Goal: Task Accomplishment & Management: Complete application form

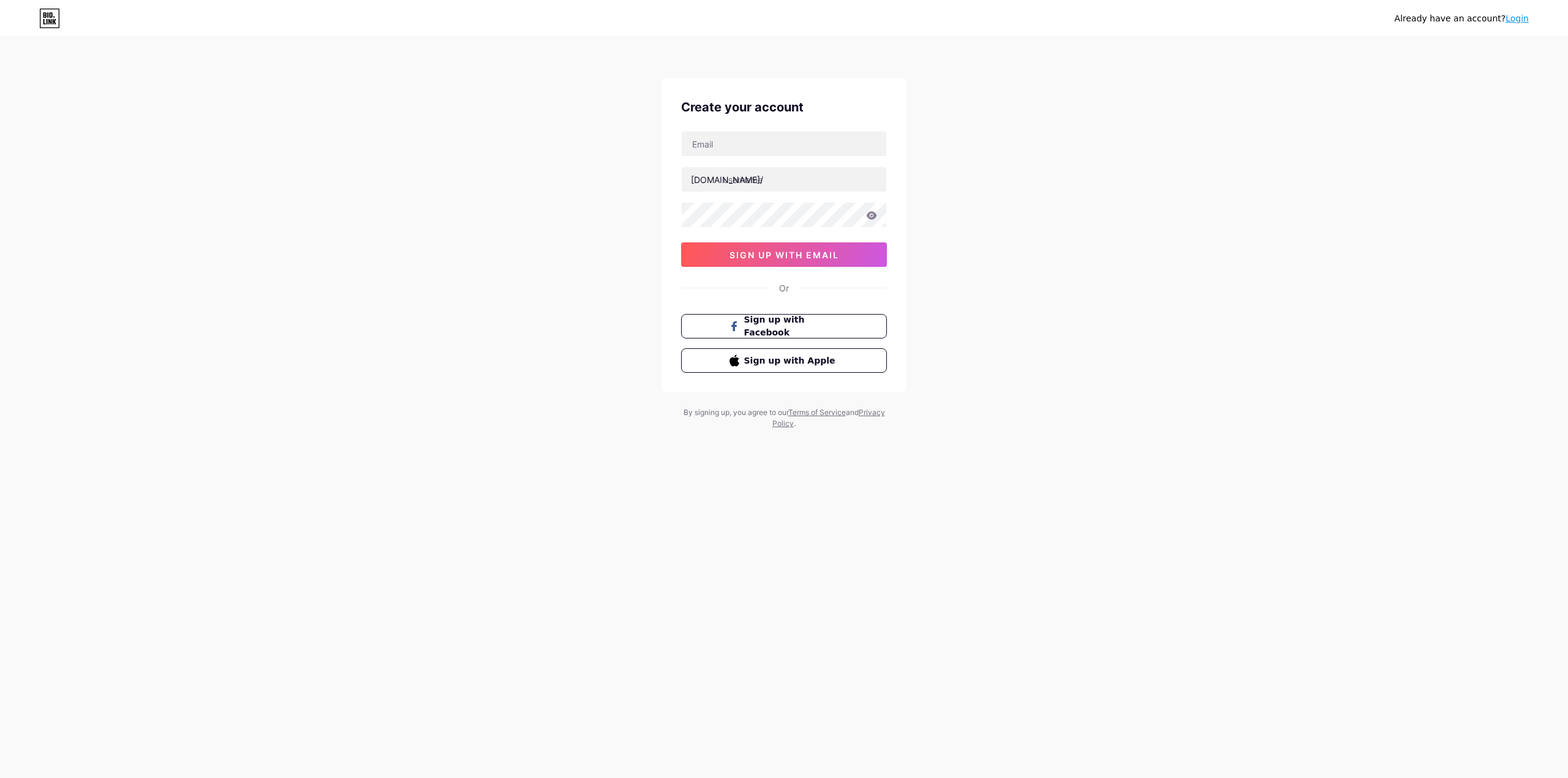
drag, startPoint x: 607, startPoint y: 240, endPoint x: 589, endPoint y: 245, distance: 18.7
drag, startPoint x: 736, startPoint y: 137, endPoint x: 736, endPoint y: 144, distance: 7.0
click at [736, 138] on input "text" at bounding box center [784, 144] width 204 height 25
click at [711, 186] on input "text" at bounding box center [784, 179] width 204 height 25
click at [736, 136] on input "text" at bounding box center [784, 144] width 204 height 25
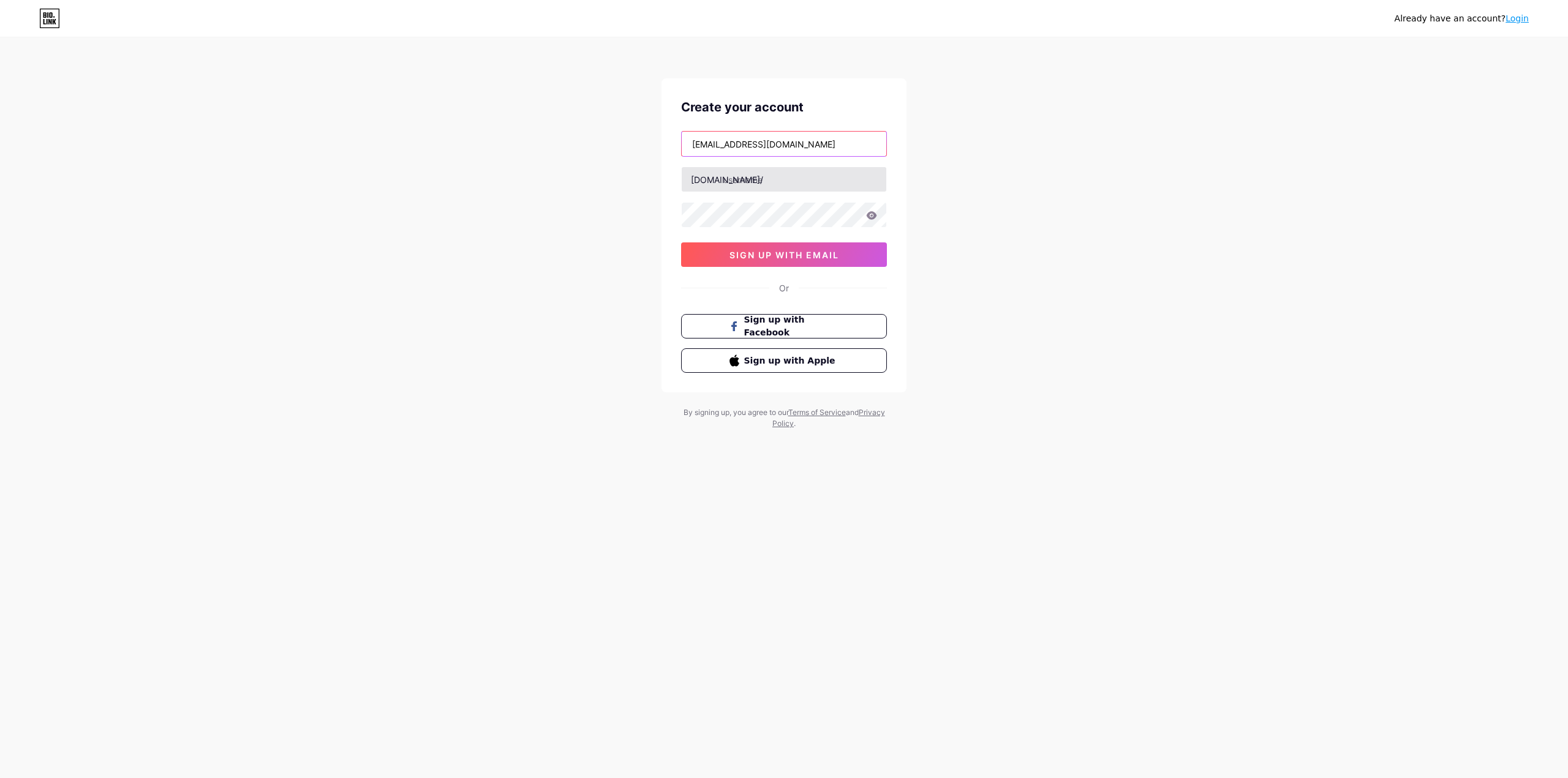
type input "[EMAIL_ADDRESS][DOMAIN_NAME]"
click at [768, 183] on input "text" at bounding box center [784, 179] width 204 height 25
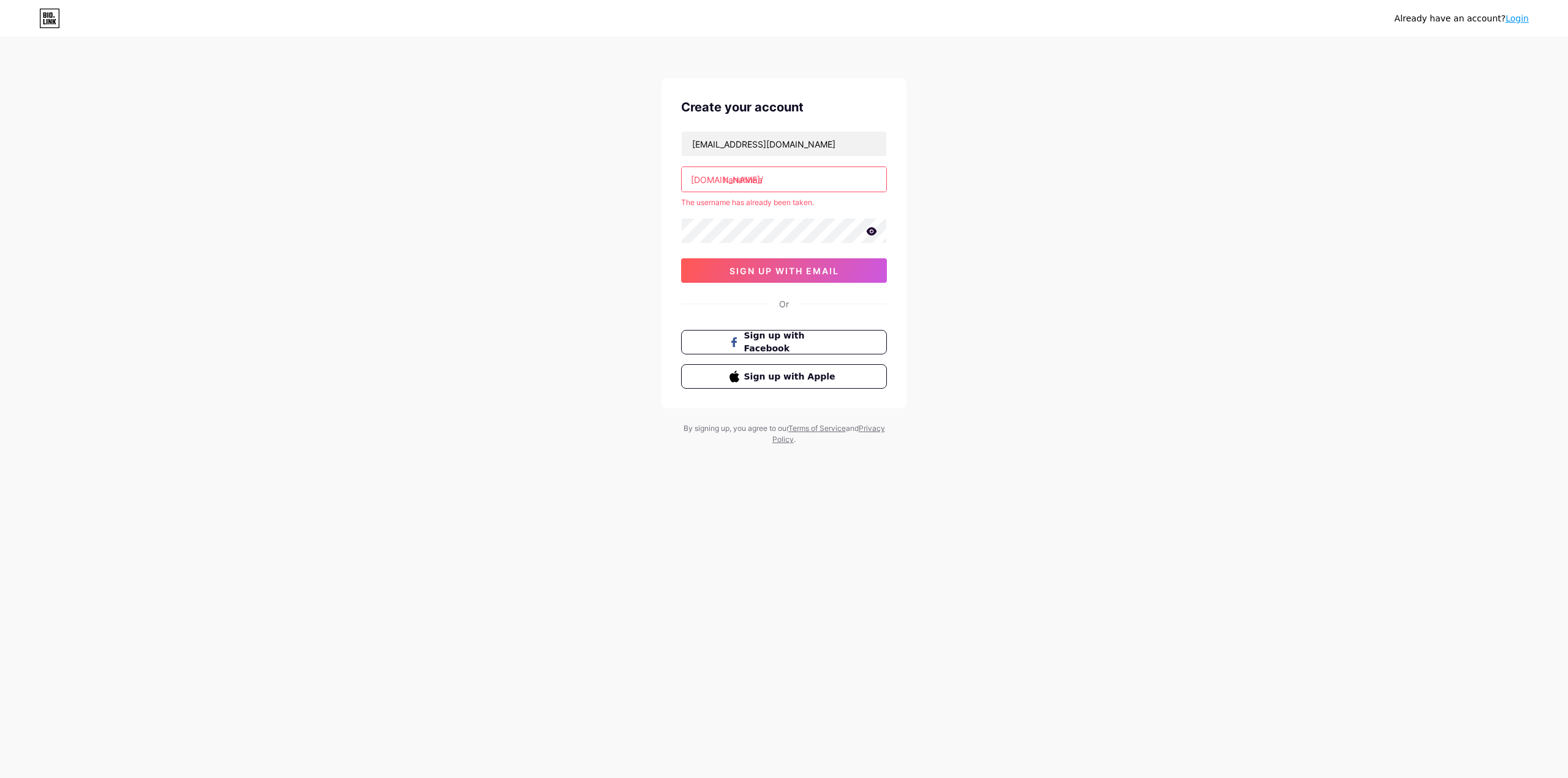
click at [808, 173] on input "hahahhaa" at bounding box center [784, 179] width 204 height 25
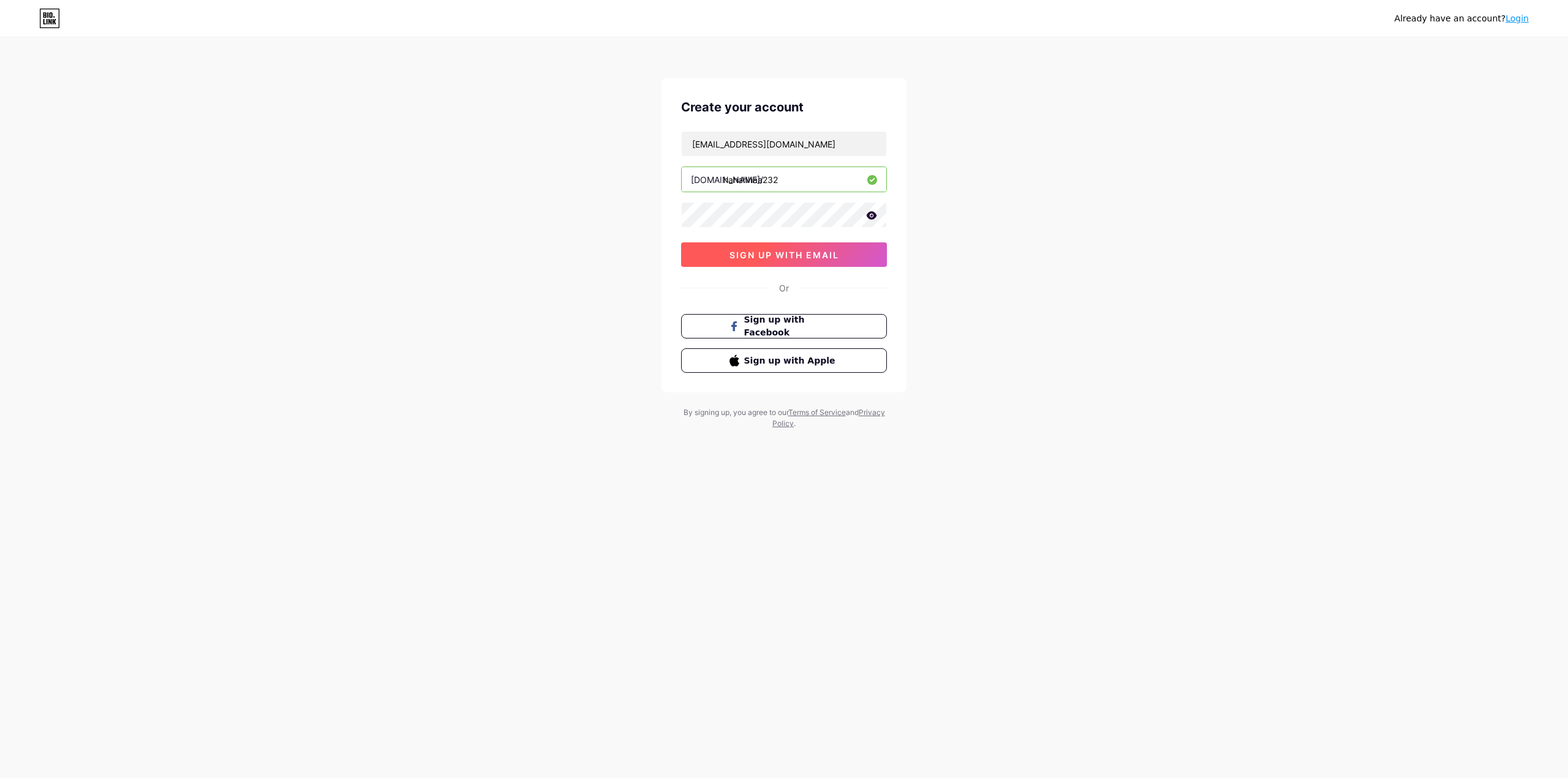
type input "hahahhaa232"
click at [753, 253] on span "sign up with email" at bounding box center [784, 254] width 110 height 10
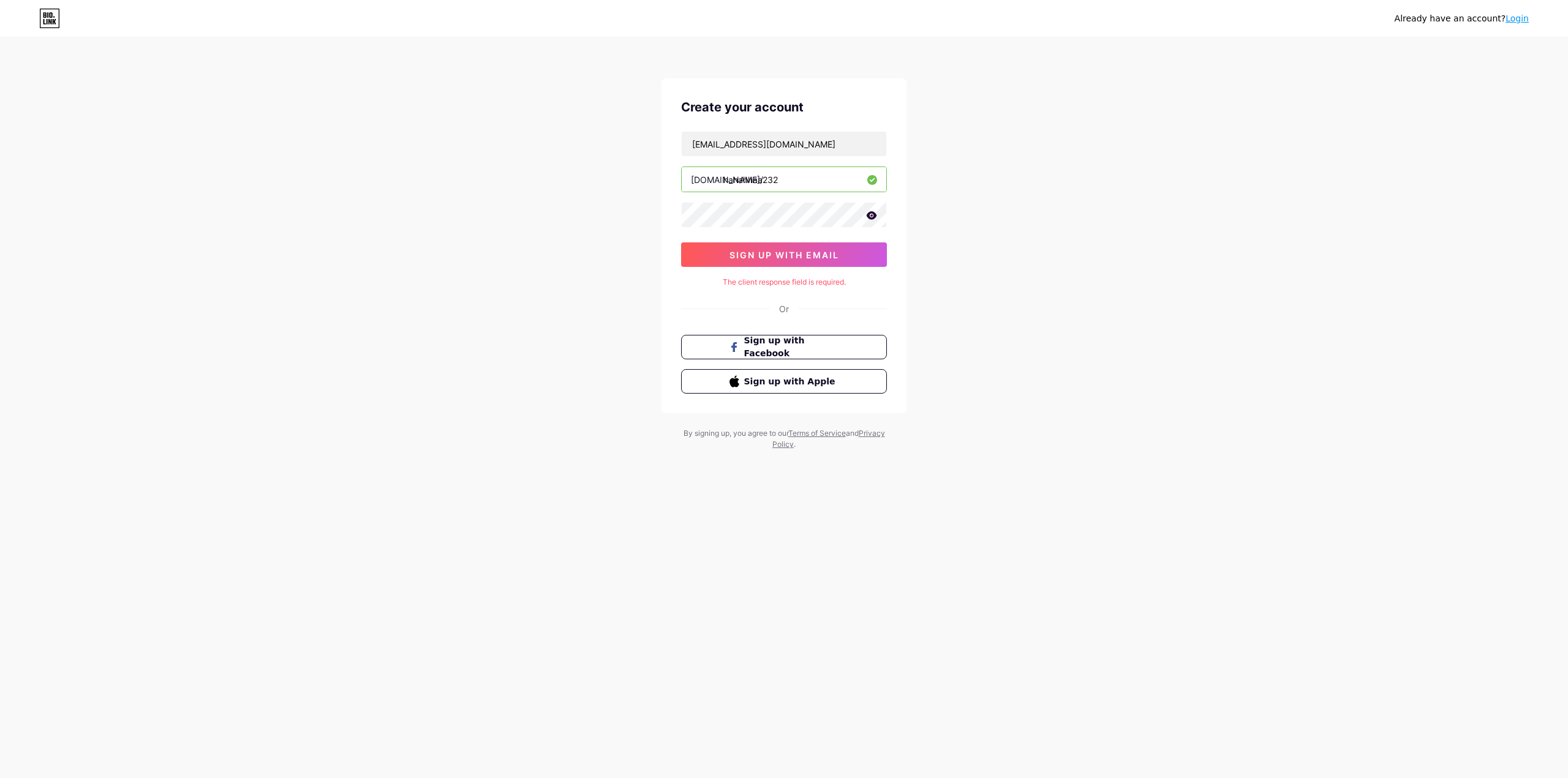
click at [874, 217] on icon at bounding box center [871, 215] width 10 height 8
click at [815, 253] on span "sign up with email" at bounding box center [784, 254] width 110 height 10
click at [385, 169] on div "Already have an account? Login Create your account 13hops@gmail.com bio.link/ h…" at bounding box center [784, 244] width 1568 height 490
click at [569, 28] on div "Already have an account? Login Create your account 13hops@gmail.com bio.link/ h…" at bounding box center [784, 244] width 1568 height 490
click at [763, 261] on button "sign up with email" at bounding box center [784, 254] width 206 height 25
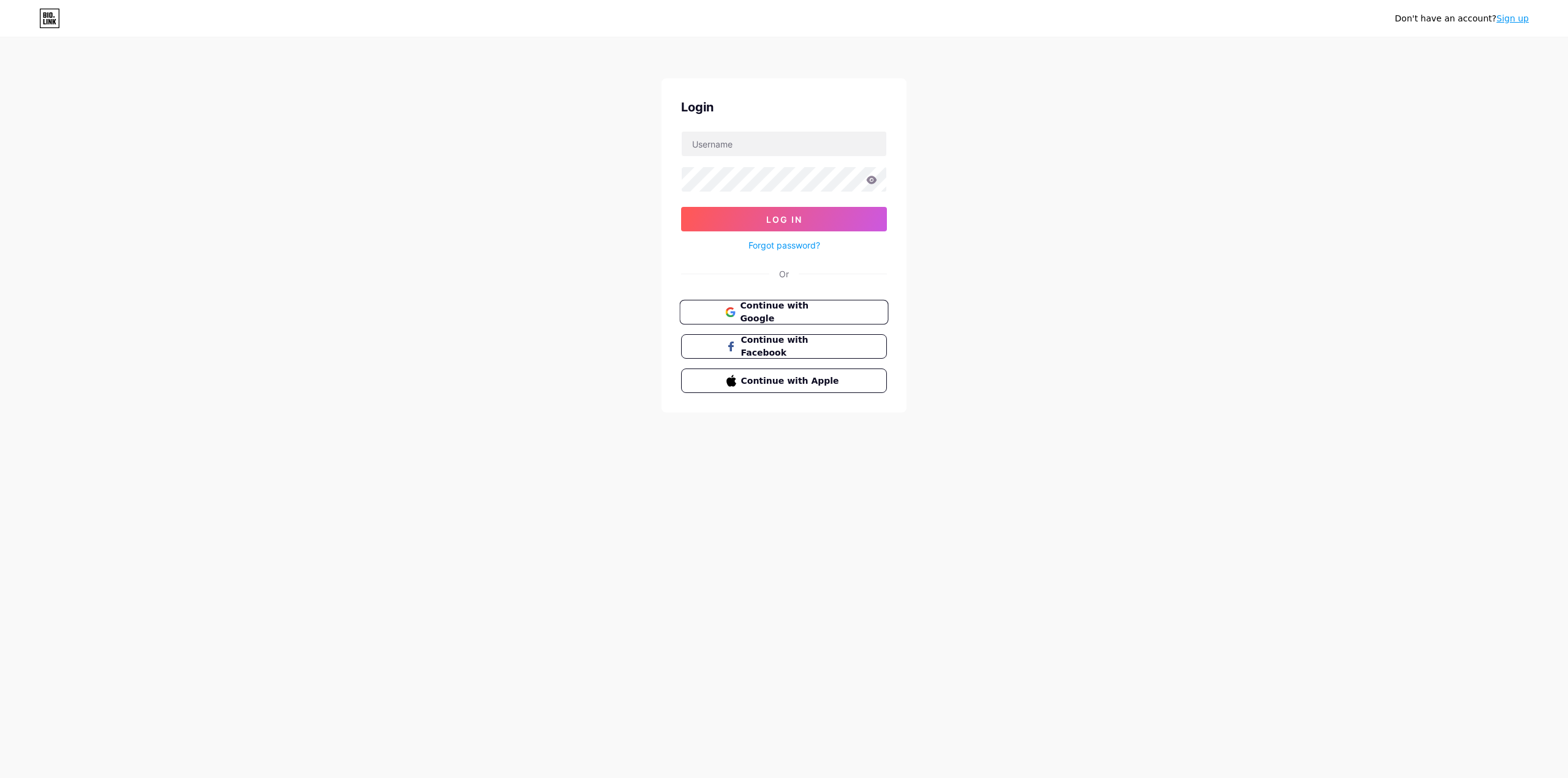
click at [760, 312] on span "Continue with Google" at bounding box center [791, 312] width 102 height 26
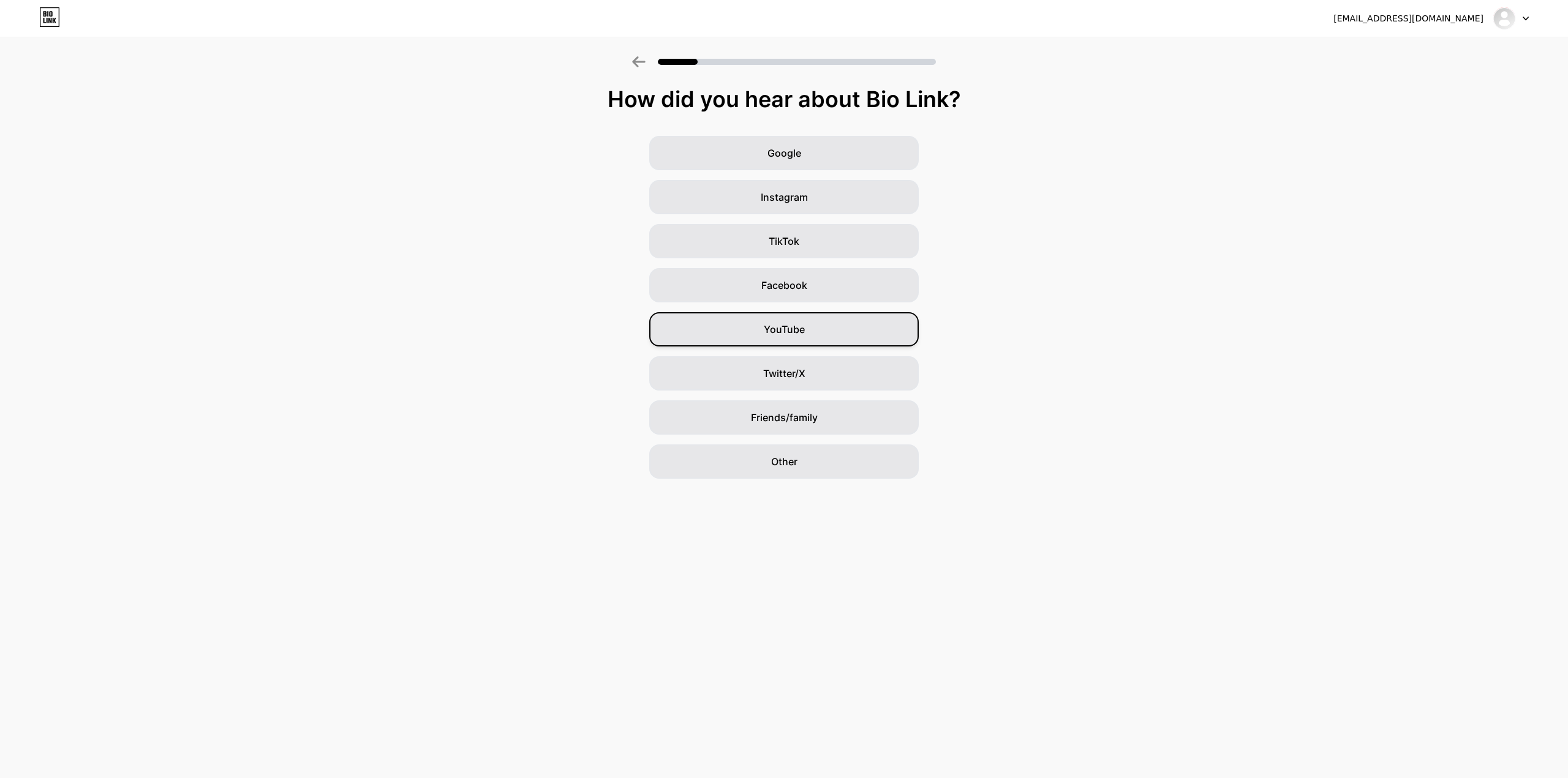
click at [793, 333] on span "YouTube" at bounding box center [784, 329] width 41 height 15
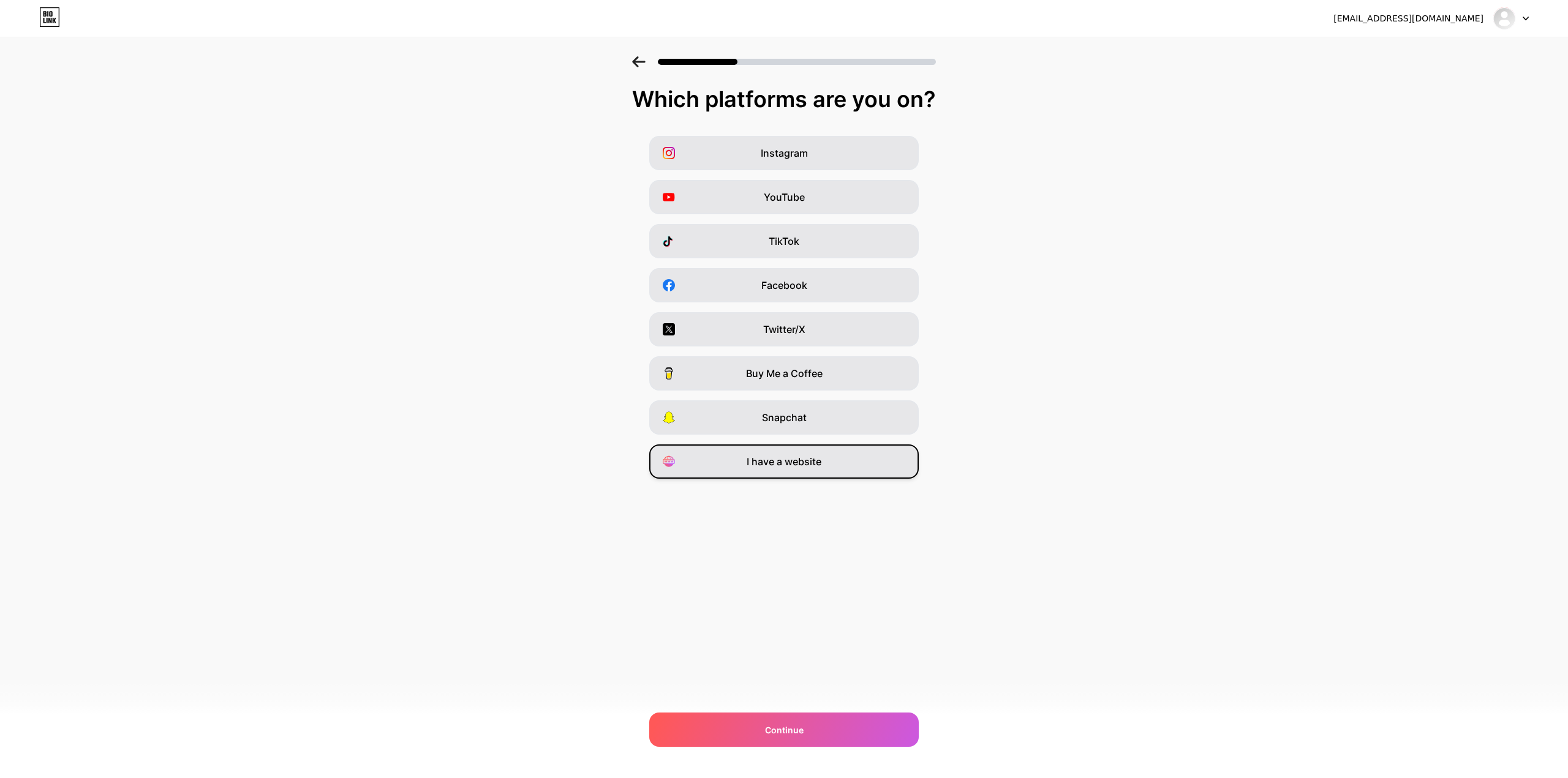
click at [769, 464] on span "I have a website" at bounding box center [784, 461] width 75 height 15
click at [738, 466] on div "I have a website" at bounding box center [784, 462] width 269 height 34
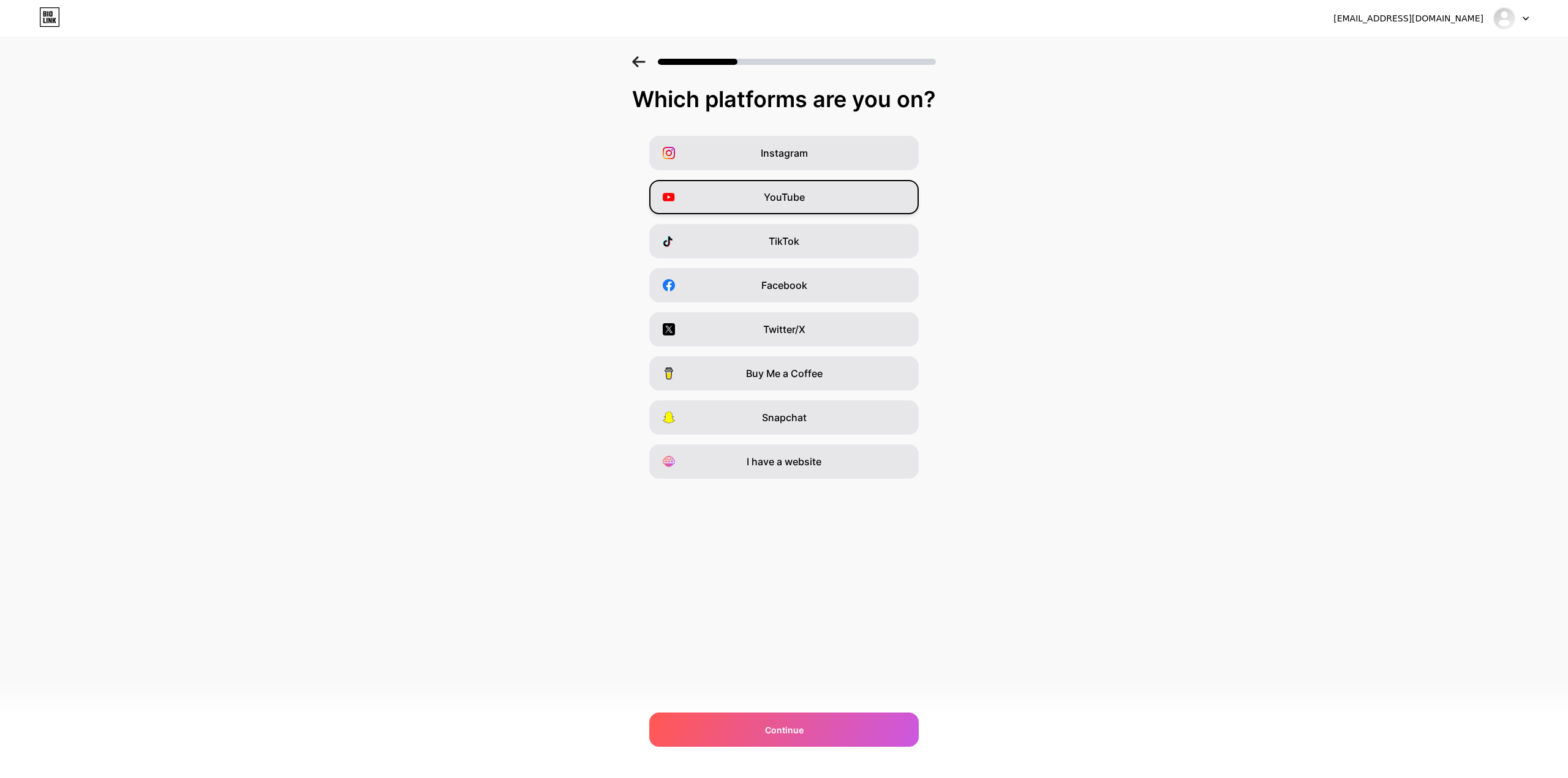
click at [768, 193] on span "YouTube" at bounding box center [784, 196] width 41 height 15
click at [778, 235] on span "TikTok" at bounding box center [784, 241] width 31 height 15
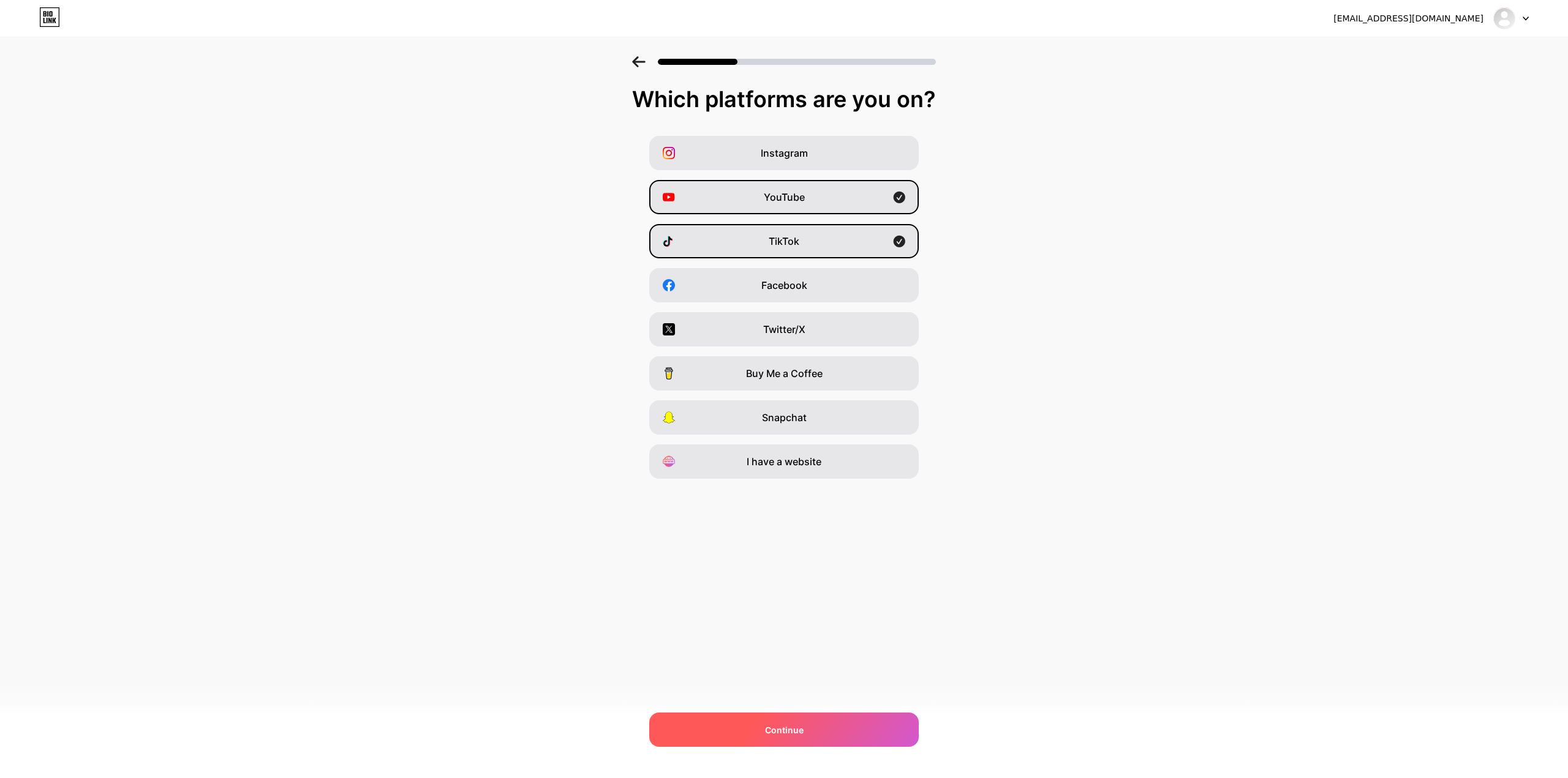
click at [777, 740] on div "Continue" at bounding box center [784, 729] width 269 height 34
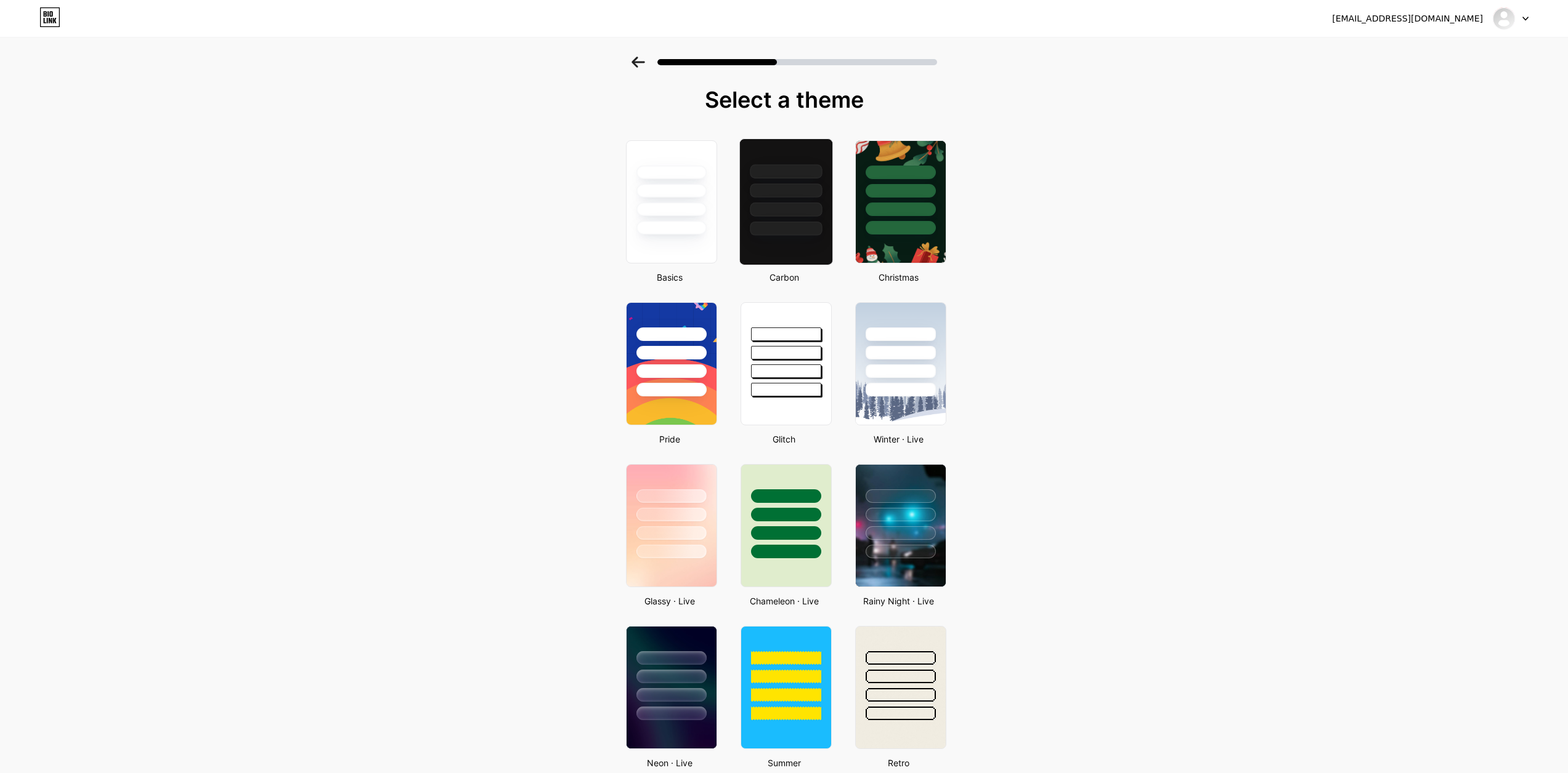
click at [766, 226] on div at bounding box center [785, 229] width 72 height 14
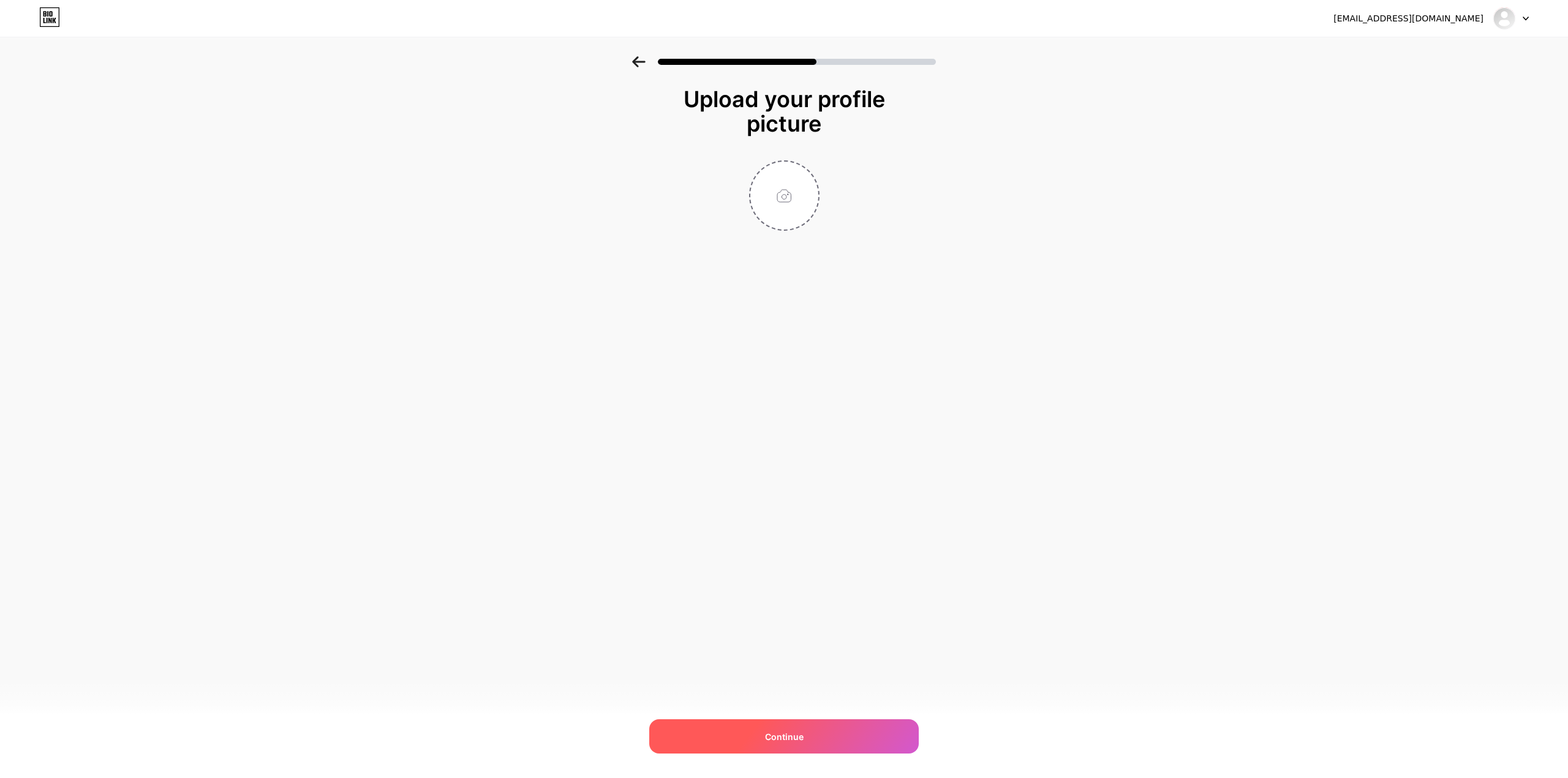
click at [796, 732] on span "Continue" at bounding box center [784, 736] width 39 height 13
click at [794, 220] on input "file" at bounding box center [784, 196] width 68 height 68
type input "C:\fakepath\RobloxScreenShot20250722_154434310.png"
click at [745, 746] on div "Continue" at bounding box center [784, 736] width 269 height 34
click at [758, 742] on div "Continue" at bounding box center [784, 736] width 269 height 34
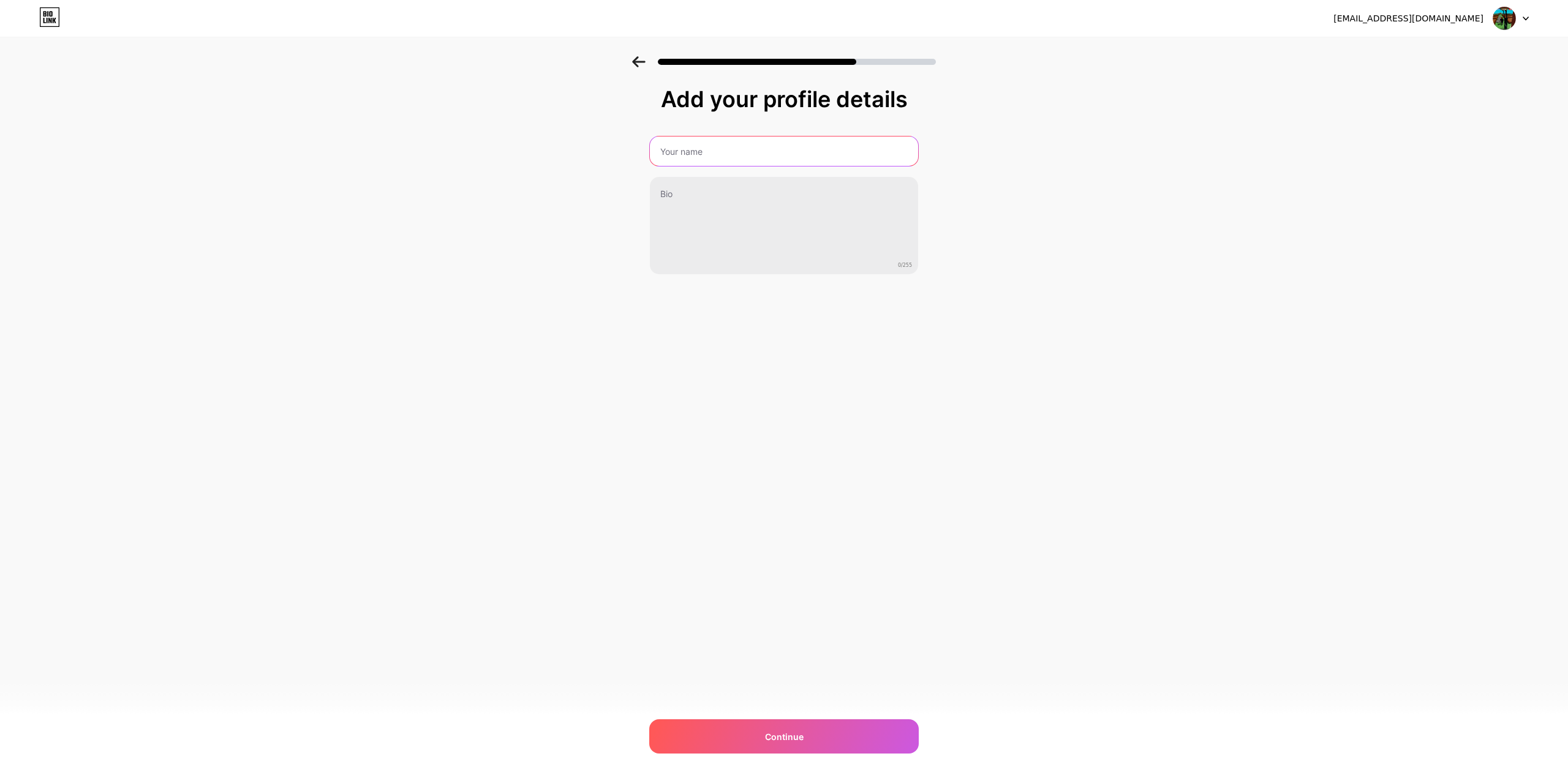
click at [703, 157] on input "text" at bounding box center [784, 152] width 268 height 29
type input "ww"
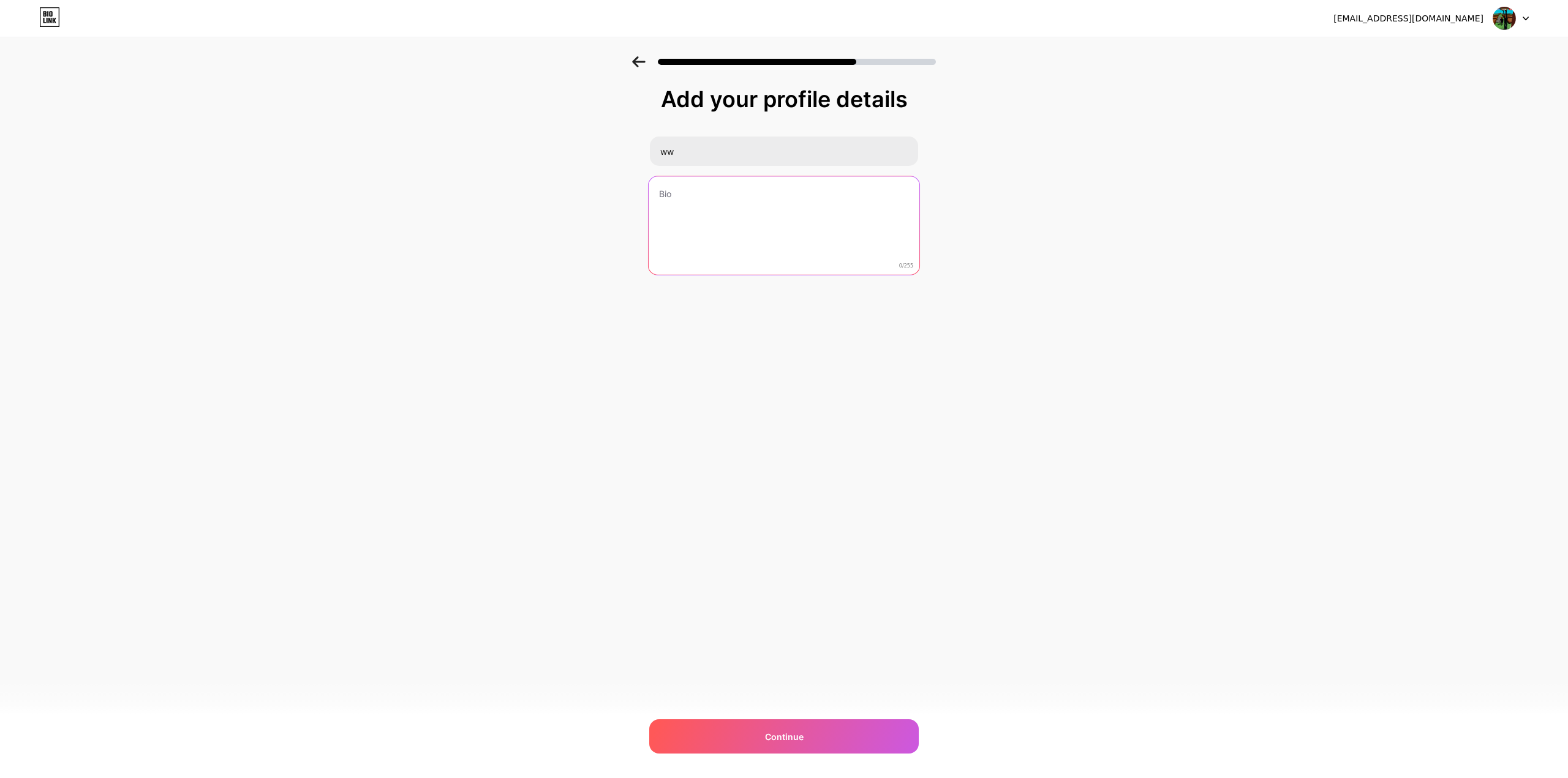
drag, startPoint x: 704, startPoint y: 210, endPoint x: 712, endPoint y: 237, distance: 28.2
click at [704, 210] on textarea at bounding box center [784, 226] width 271 height 100
type textarea "ww"
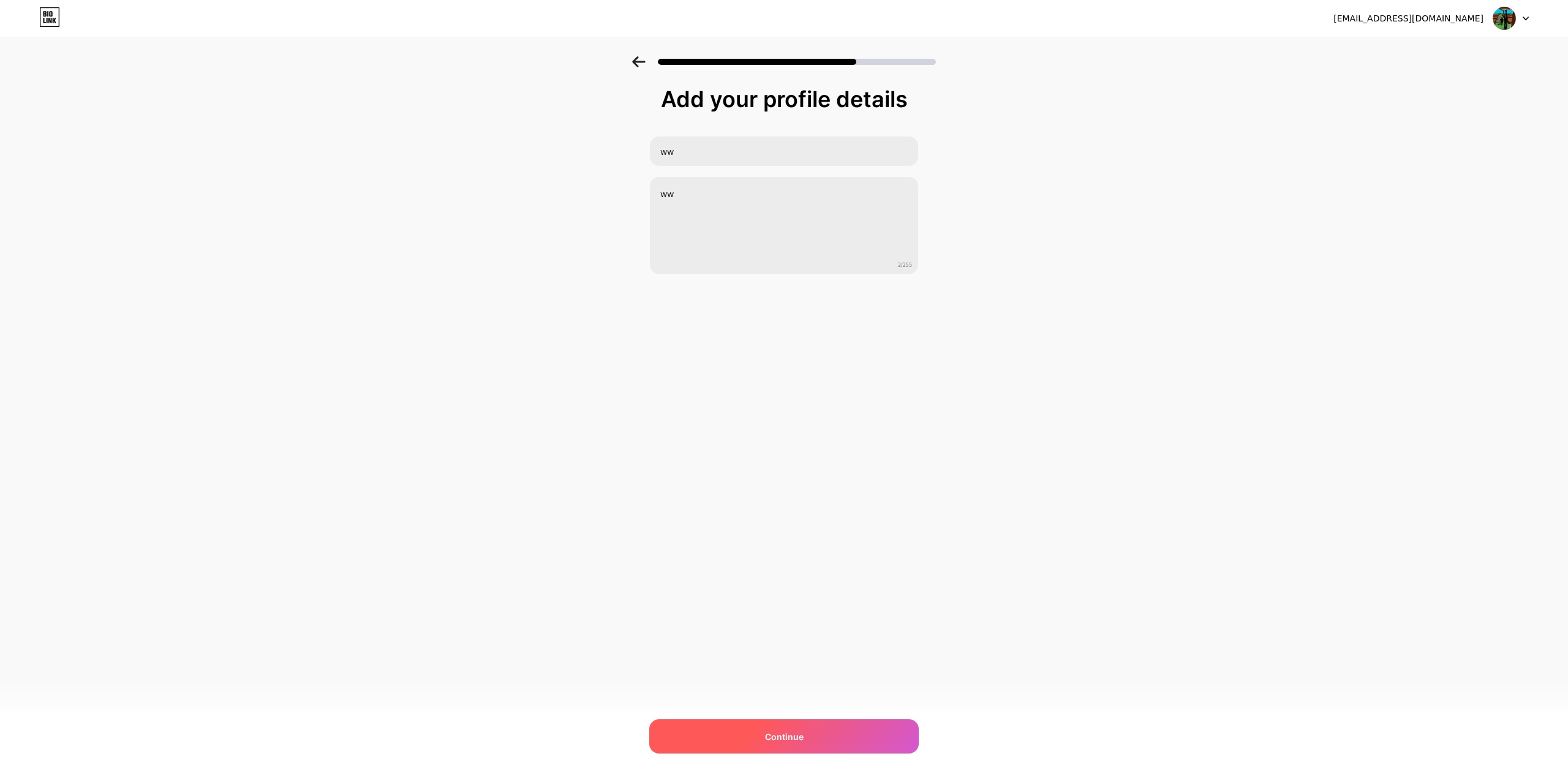
click at [811, 733] on div "Continue" at bounding box center [784, 736] width 269 height 34
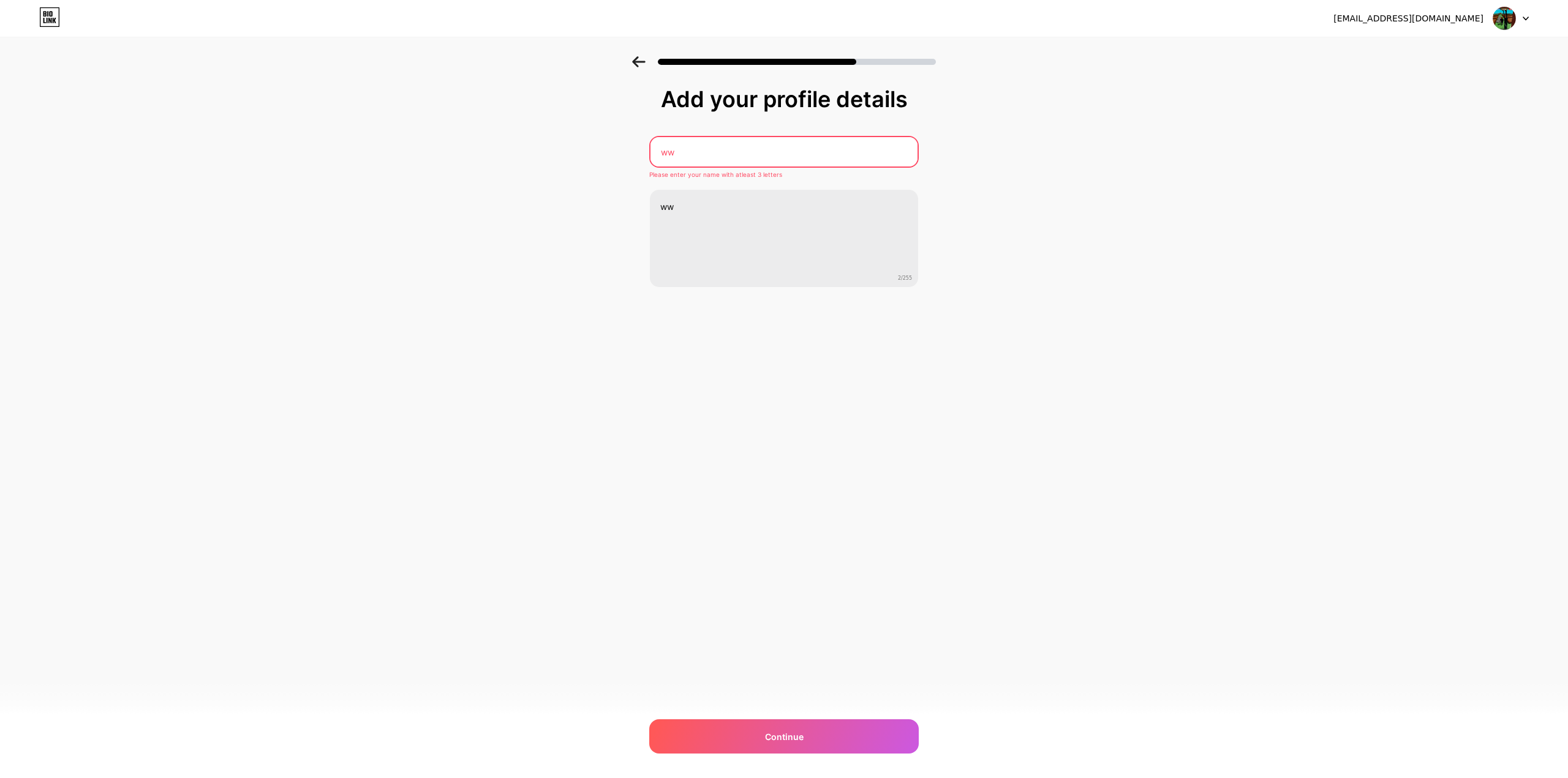
click at [731, 155] on input "ww" at bounding box center [784, 152] width 267 height 29
type input "ww1"
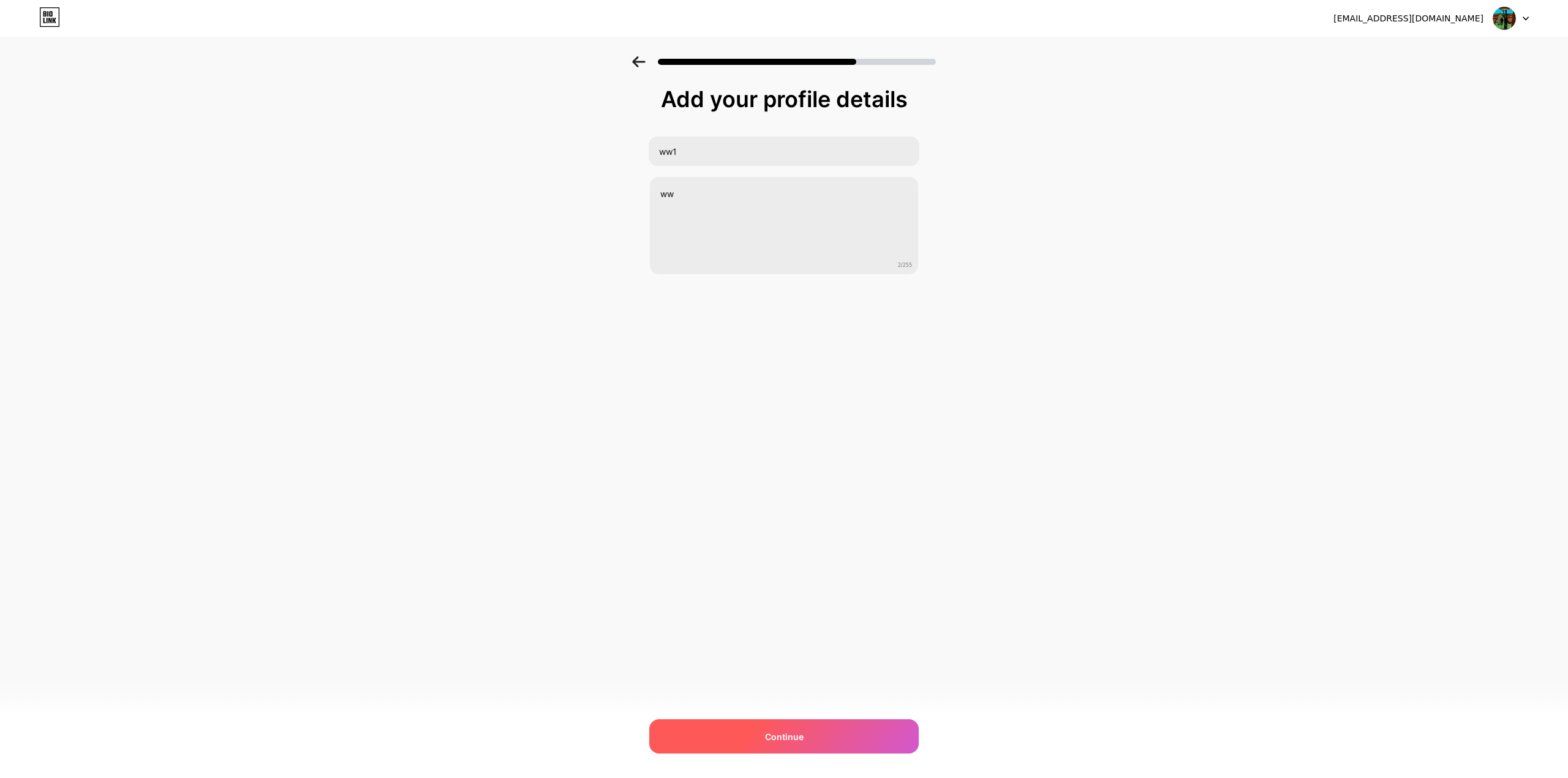
click at [809, 744] on div "Continue" at bounding box center [784, 736] width 269 height 34
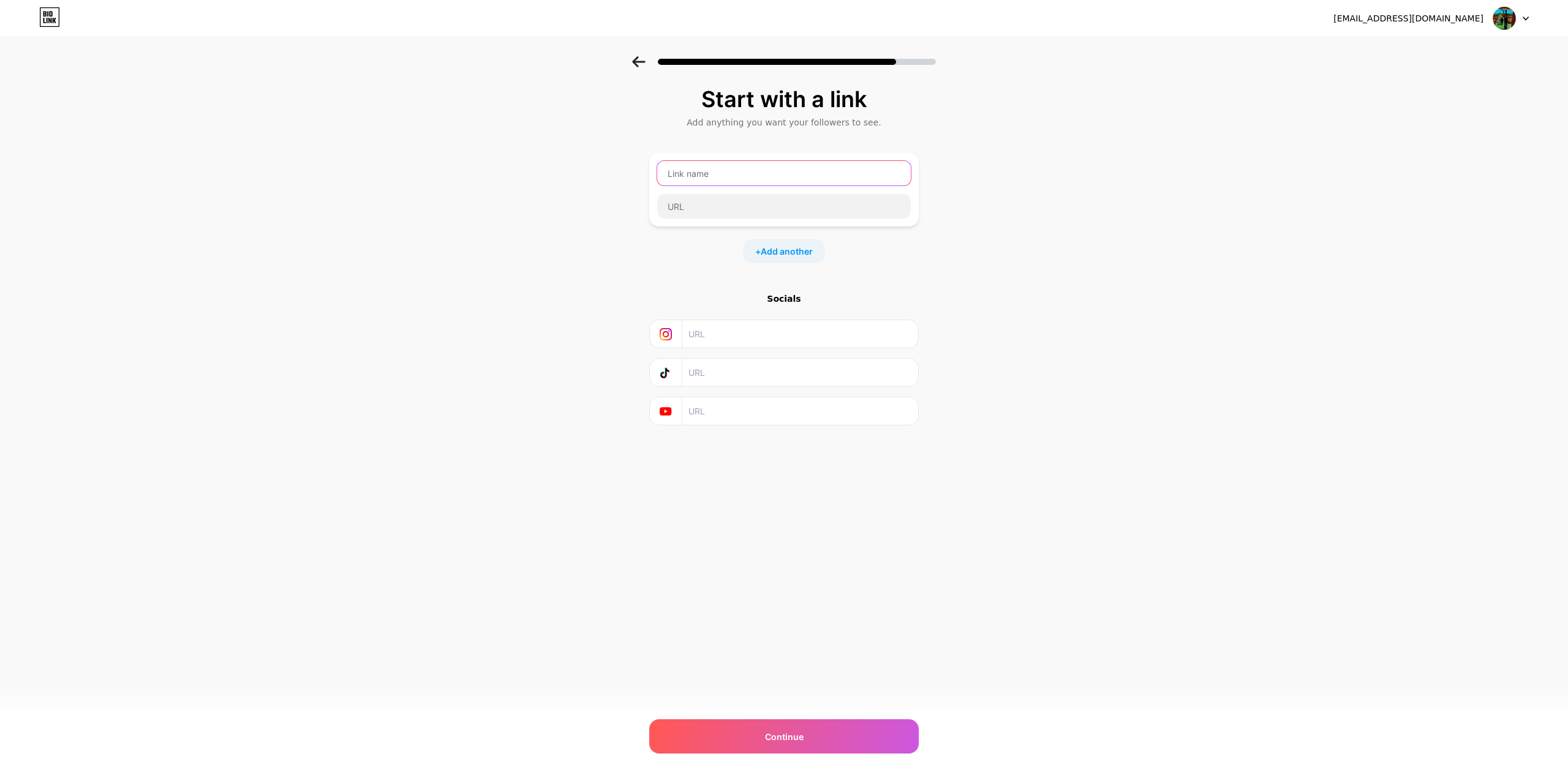
click at [695, 170] on input "text" at bounding box center [784, 173] width 254 height 25
click at [869, 722] on div "Continue" at bounding box center [784, 736] width 269 height 34
click at [755, 162] on input "text" at bounding box center [784, 174] width 252 height 25
type input "hi"
click at [1197, 686] on div "13hops@gmail.com Logout Link Copied Start with a link Add anything you want you…" at bounding box center [784, 389] width 1568 height 778
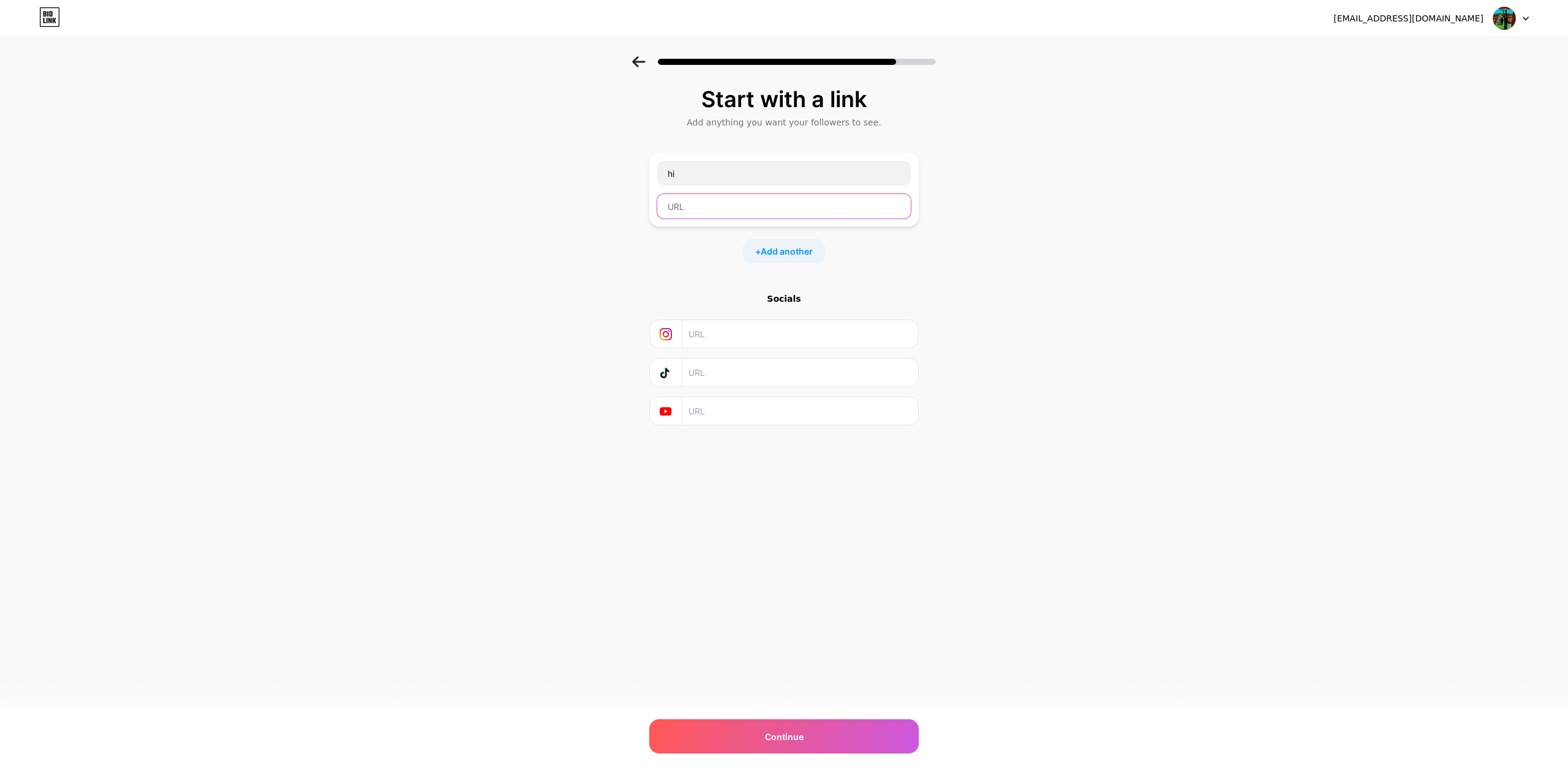
click at [695, 213] on input "text" at bounding box center [784, 206] width 254 height 25
paste input "https://discord.com/api/webhooks/1416817578831253574/9hq2hw58Q-N9uNyeOpnpX1VqwI…"
type input "https://discord.com/api/webhooks/1416817578831253574/9hq2hw58Q-N9uNyeOpnpX1VqwI…"
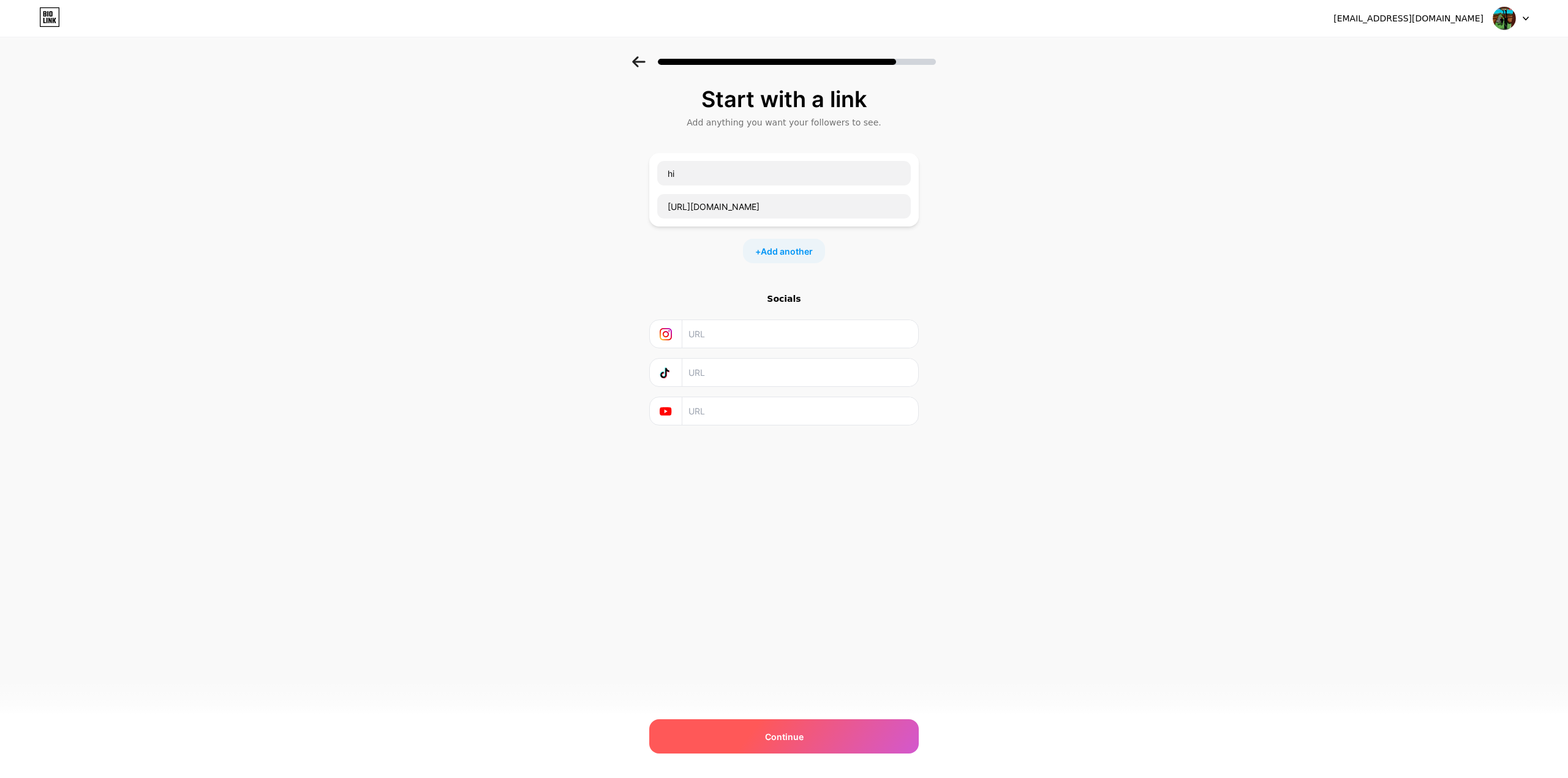
click at [787, 735] on span "Continue" at bounding box center [784, 736] width 39 height 13
click at [774, 748] on div "Continue" at bounding box center [784, 736] width 269 height 34
click at [820, 729] on div "Continue" at bounding box center [784, 736] width 269 height 34
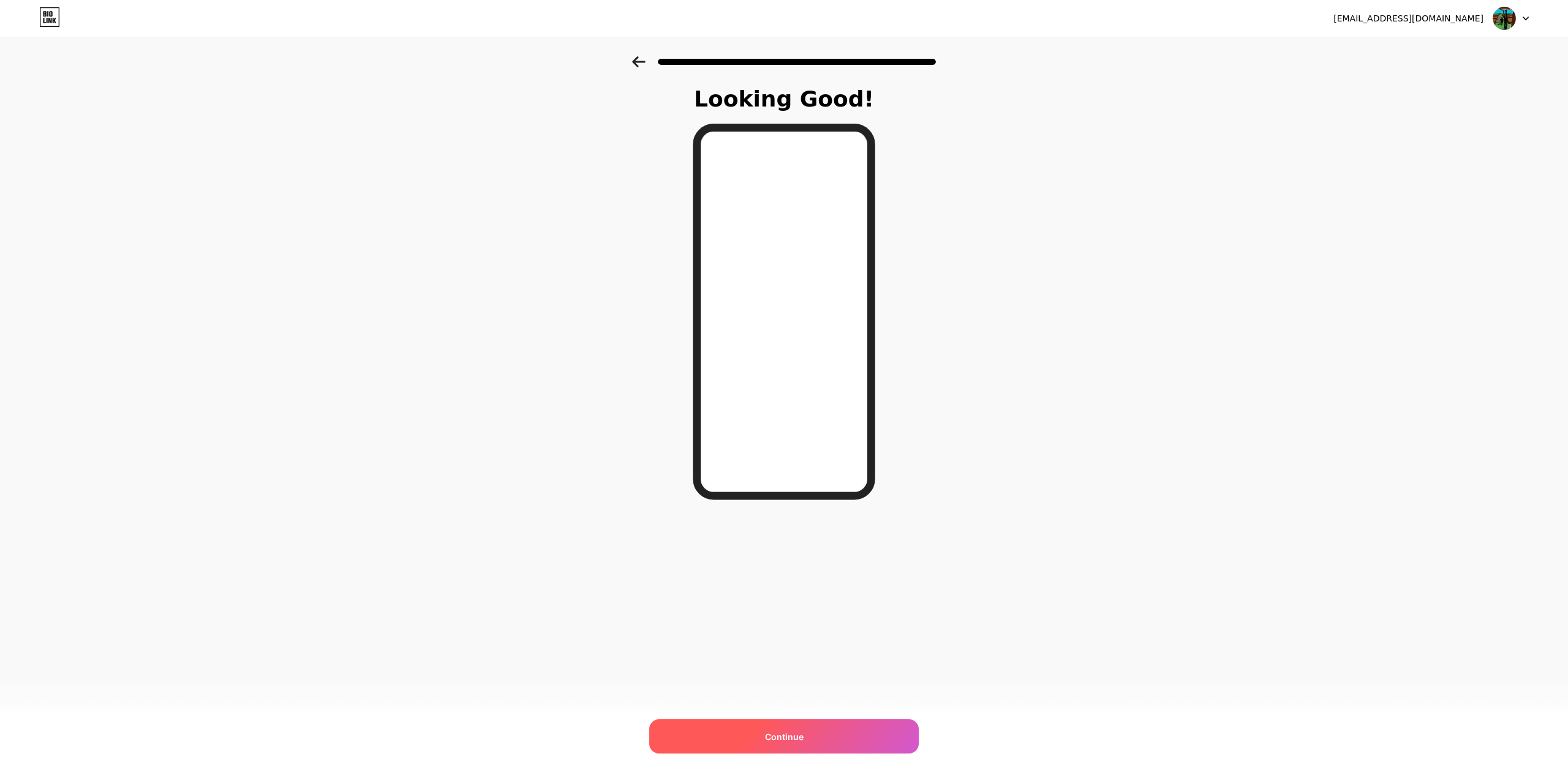
click at [821, 735] on div "Continue" at bounding box center [784, 736] width 269 height 34
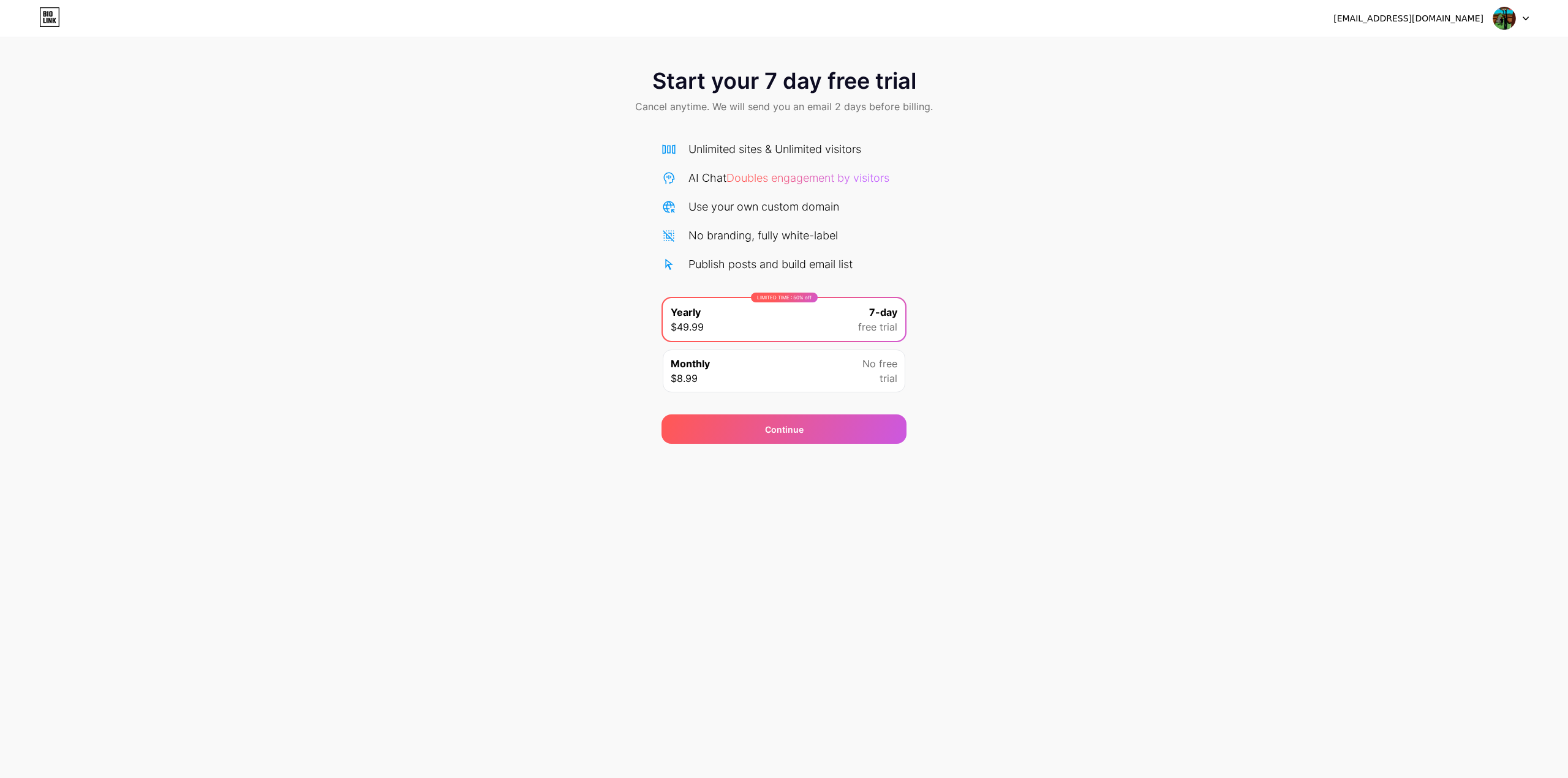
drag, startPoint x: 1556, startPoint y: 31, endPoint x: 1549, endPoint y: 41, distance: 12.2
drag, startPoint x: 874, startPoint y: 268, endPoint x: 883, endPoint y: 271, distance: 9.5
click at [675, 311] on span "Yearly" at bounding box center [685, 312] width 30 height 15
click at [726, 363] on div "Monthly $8.99 No free trial" at bounding box center [784, 370] width 242 height 43
click at [47, 10] on icon at bounding box center [50, 16] width 21 height 19
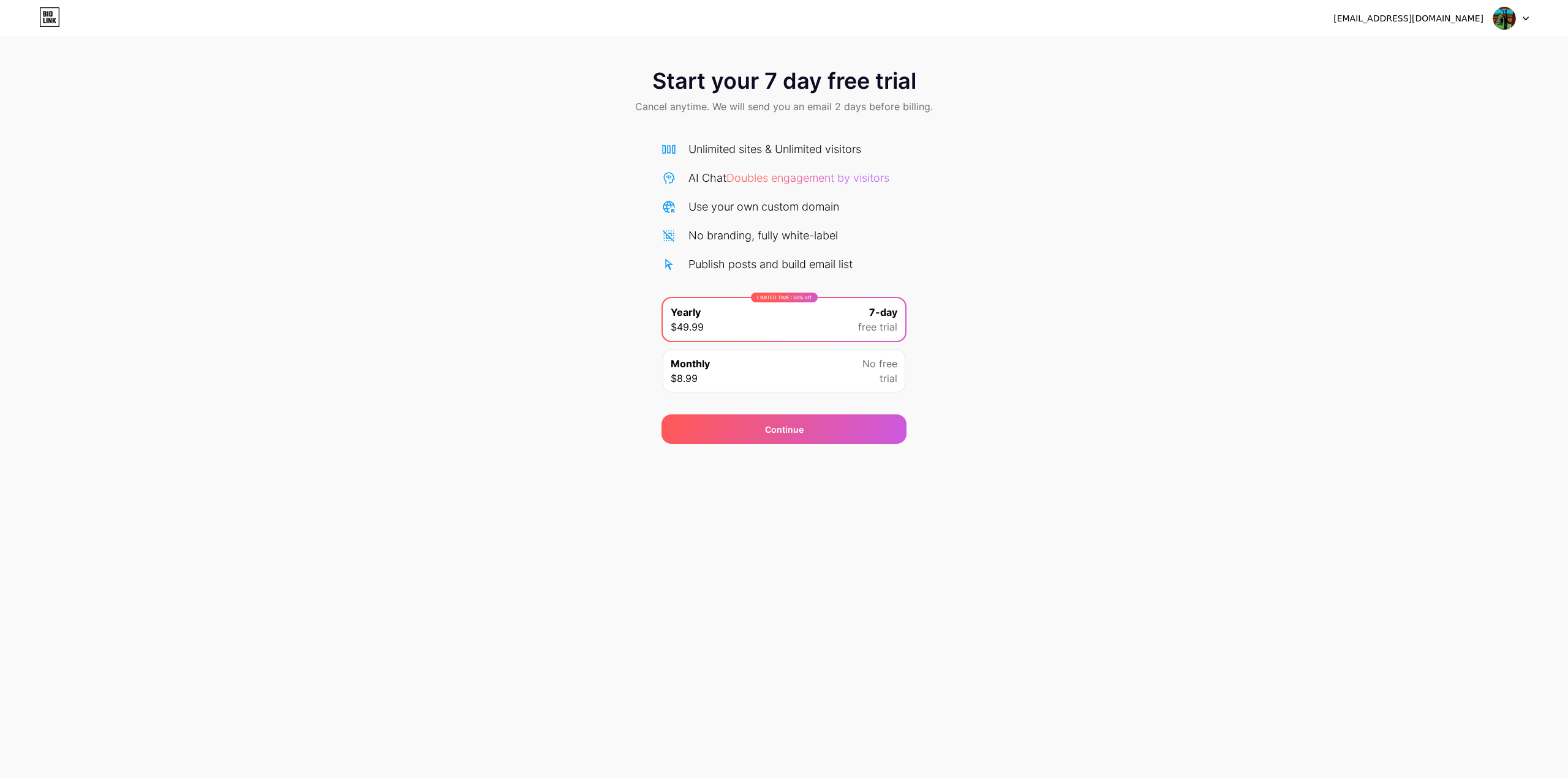
click at [1522, 22] on div at bounding box center [1511, 18] width 36 height 22
